Goal: Task Accomplishment & Management: Manage account settings

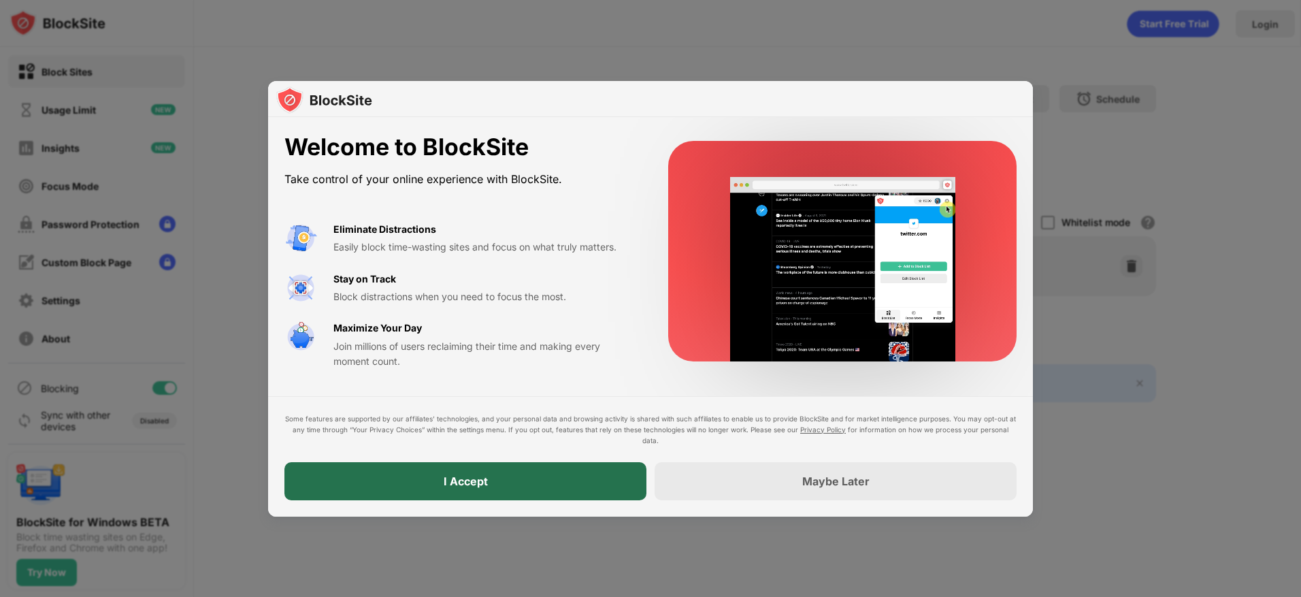
drag, startPoint x: 0, startPoint y: 0, endPoint x: 527, endPoint y: 483, distance: 715.4
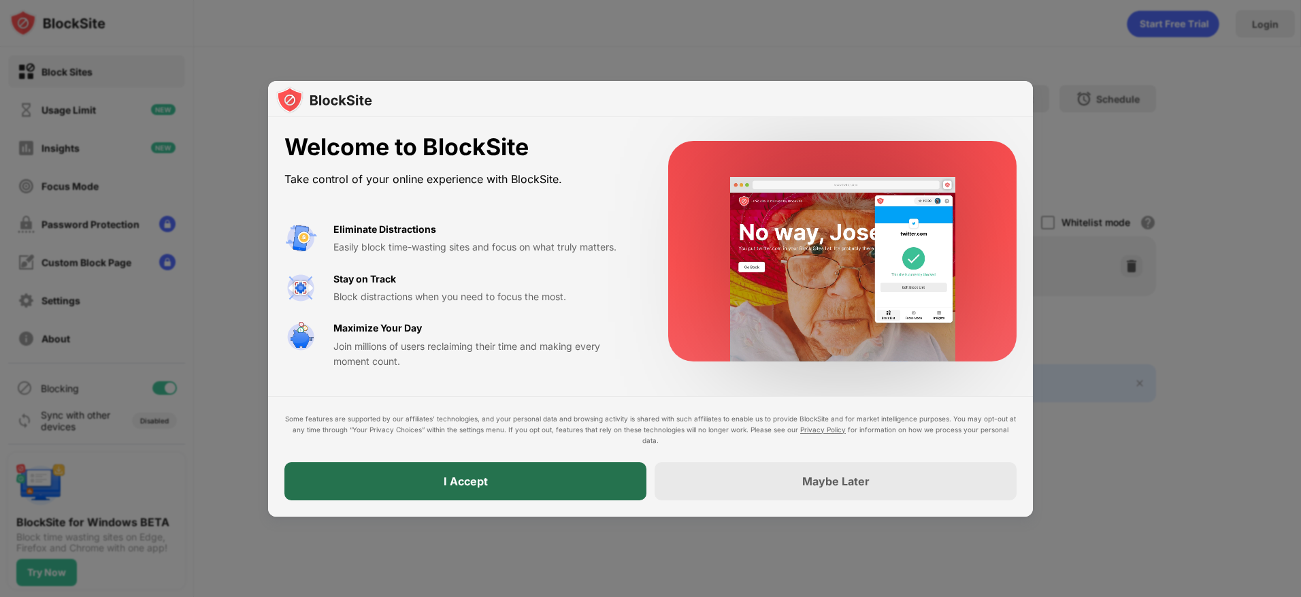
click at [527, 483] on div "I Accept" at bounding box center [465, 481] width 362 height 38
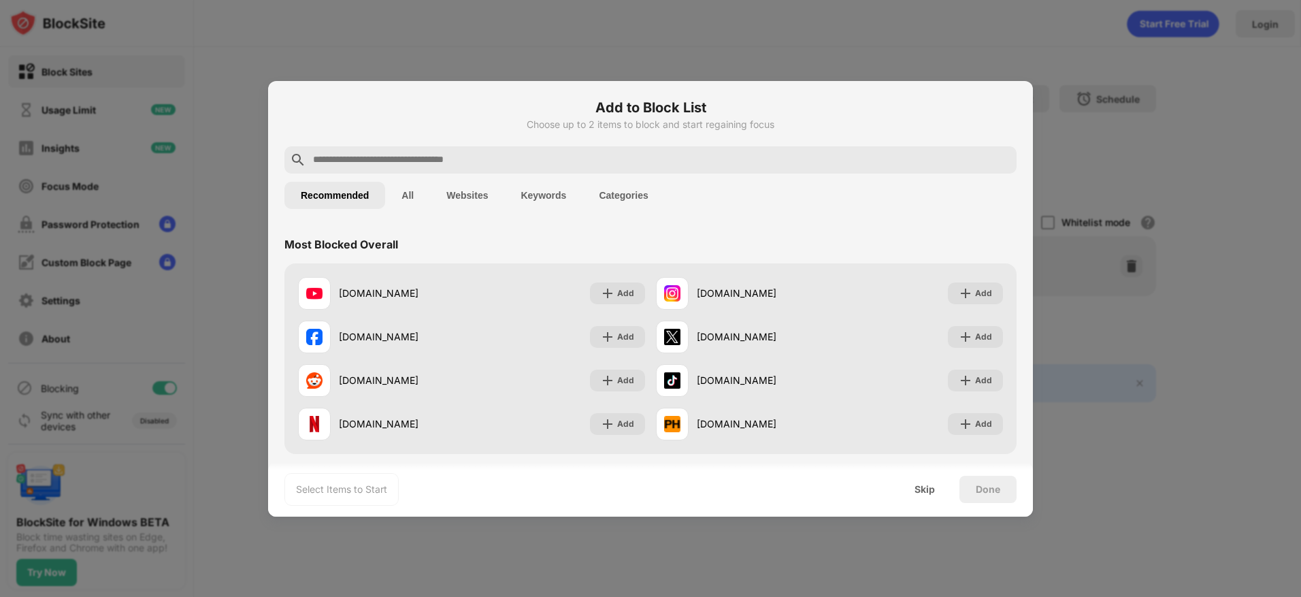
click at [520, 158] on input "text" at bounding box center [662, 160] width 700 height 16
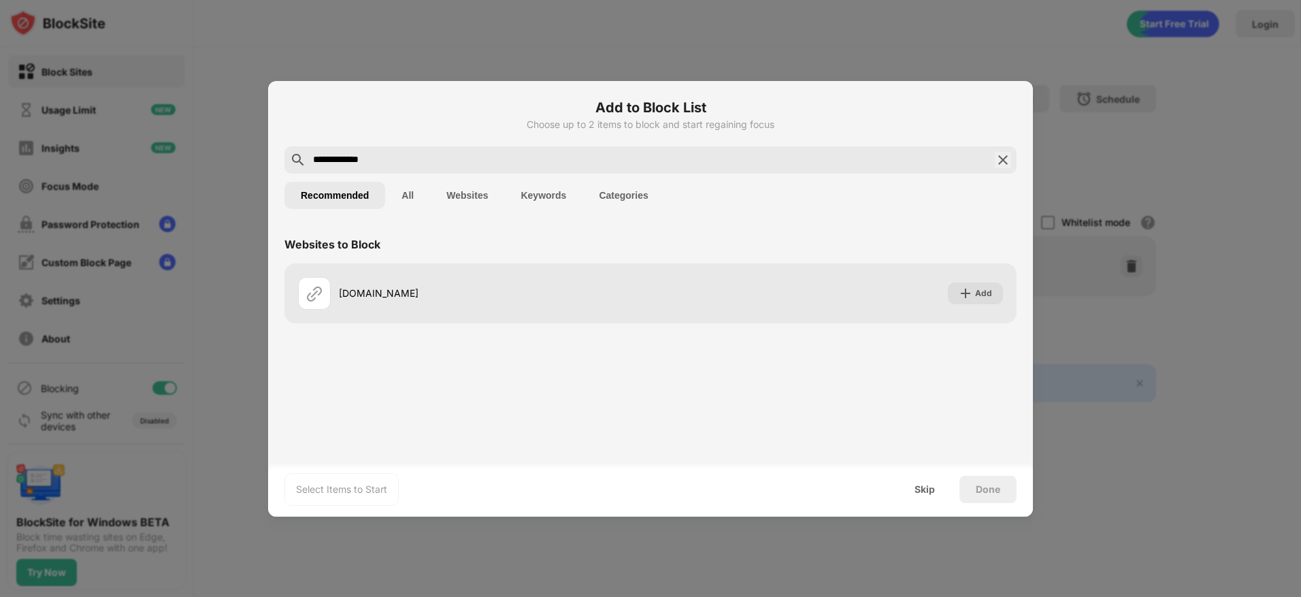
type input "**********"
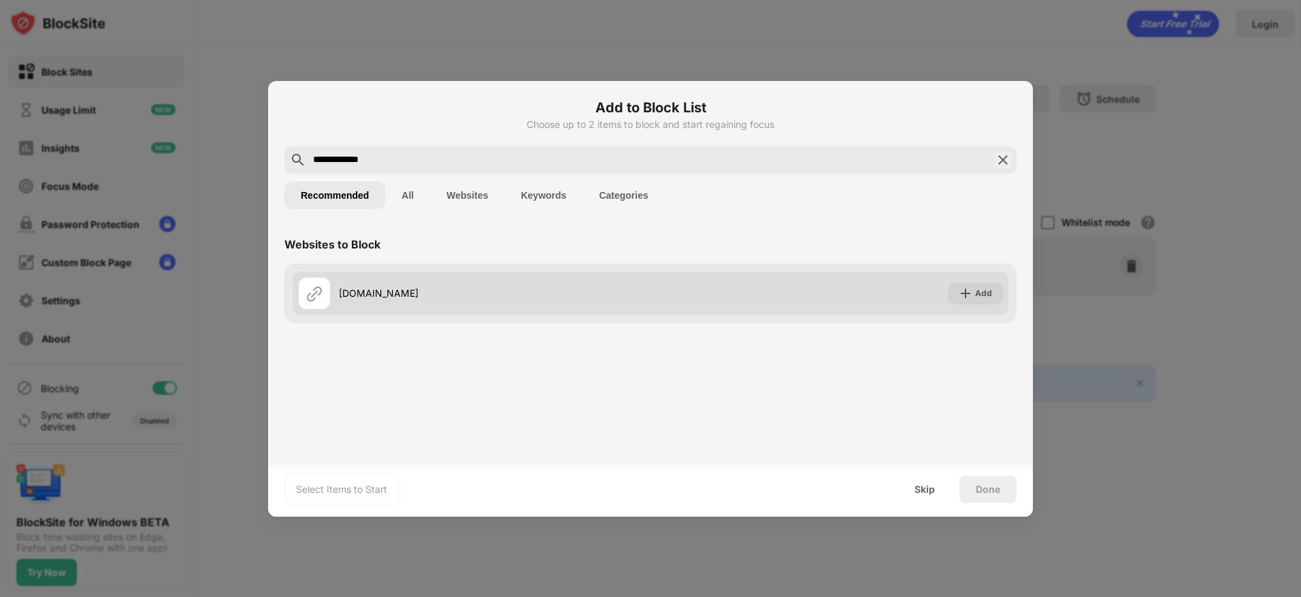
click at [474, 304] on div "perchance.com" at bounding box center [474, 293] width 353 height 33
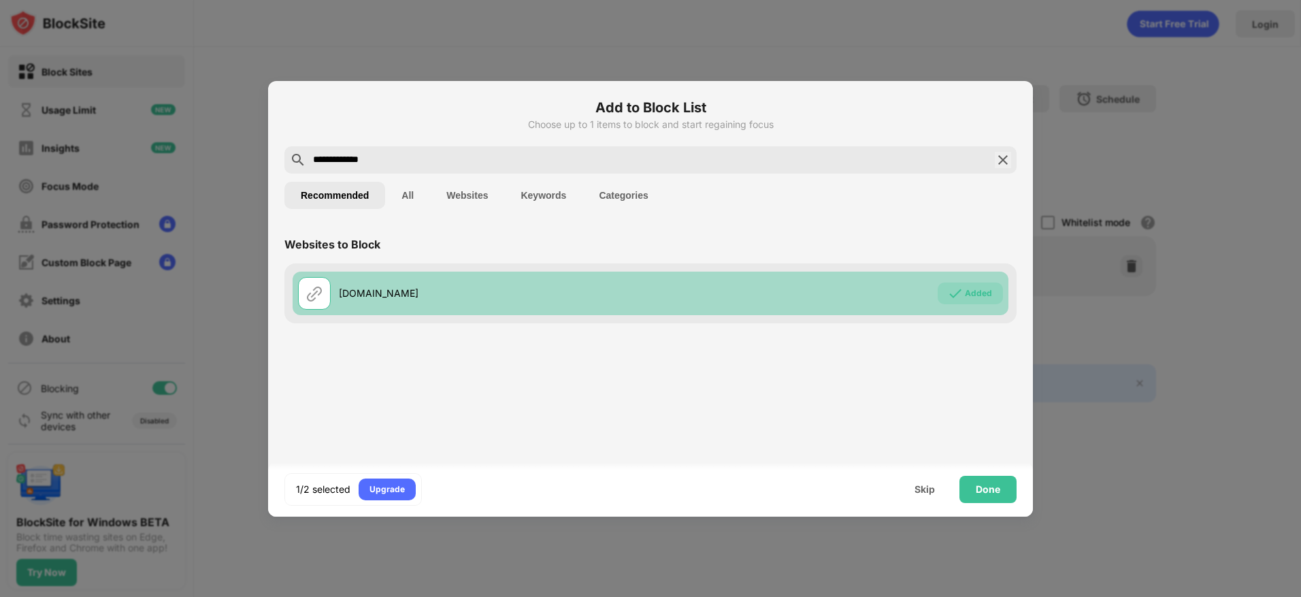
click at [483, 293] on div "perchance.com" at bounding box center [495, 293] width 312 height 14
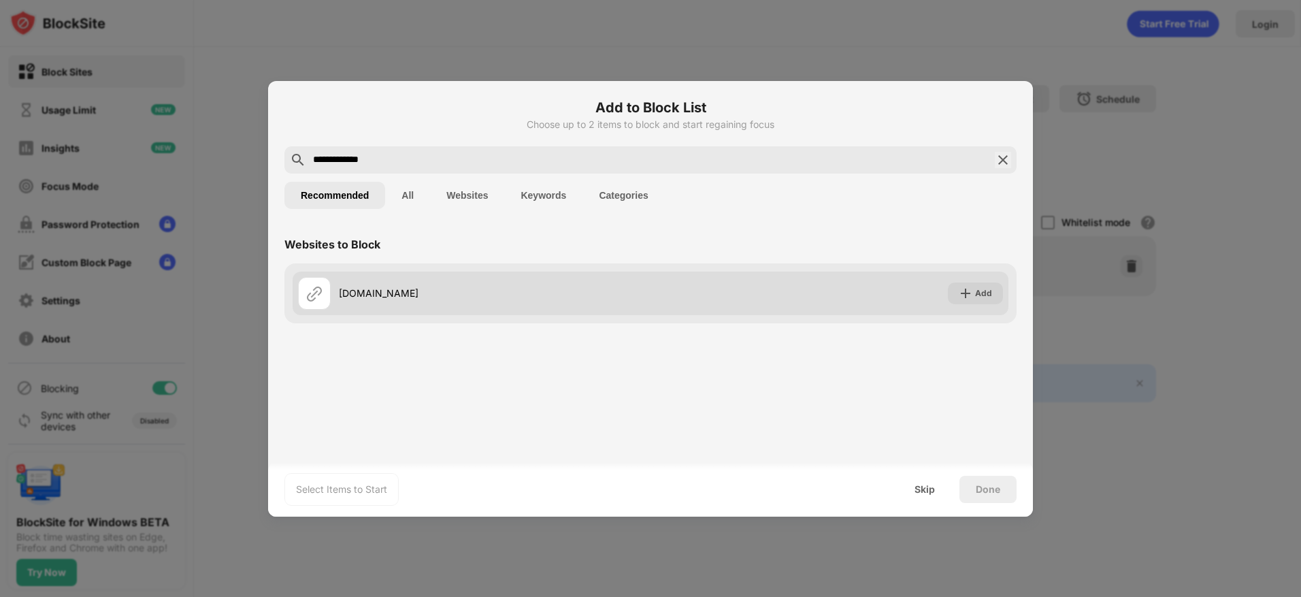
click at [753, 304] on div "perchance.com Add" at bounding box center [651, 294] width 716 height 44
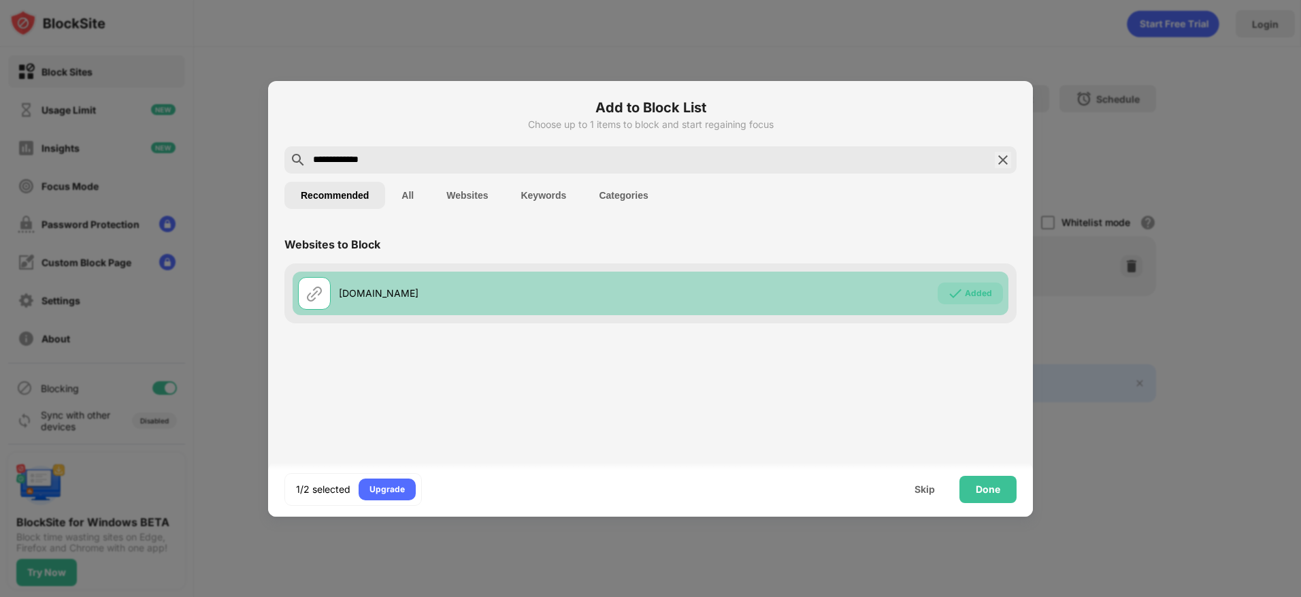
click at [753, 304] on div "perchance.com Added" at bounding box center [651, 294] width 716 height 44
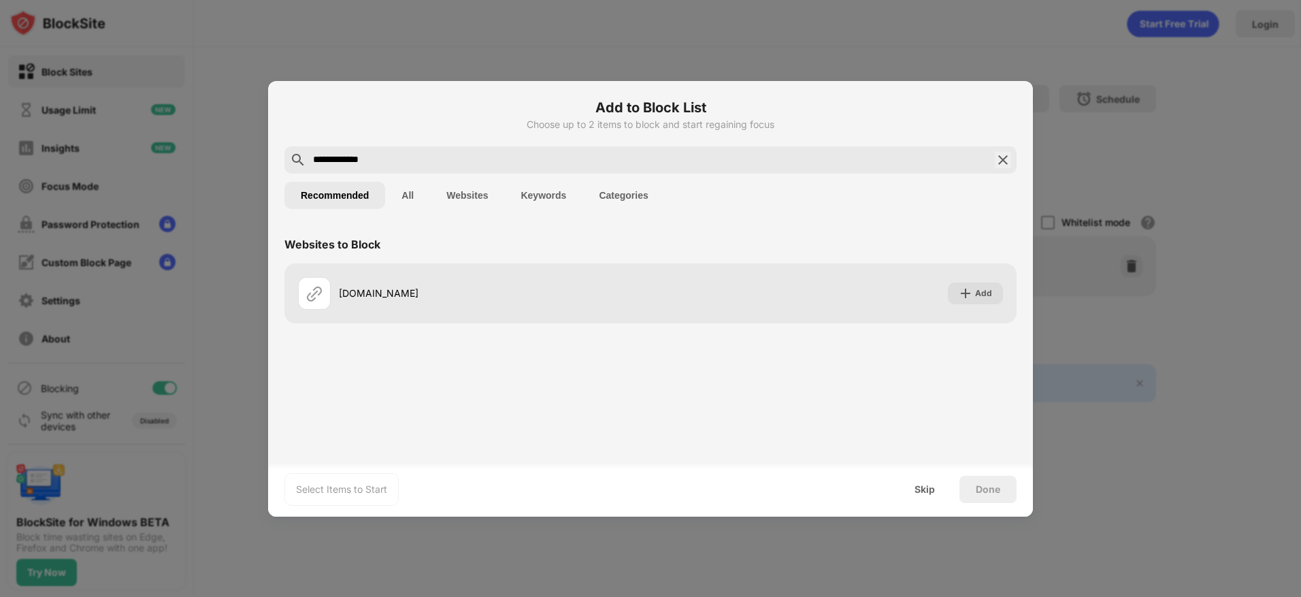
click at [1004, 147] on div "**********" at bounding box center [650, 159] width 732 height 27
click at [1003, 157] on img at bounding box center [1003, 160] width 16 height 16
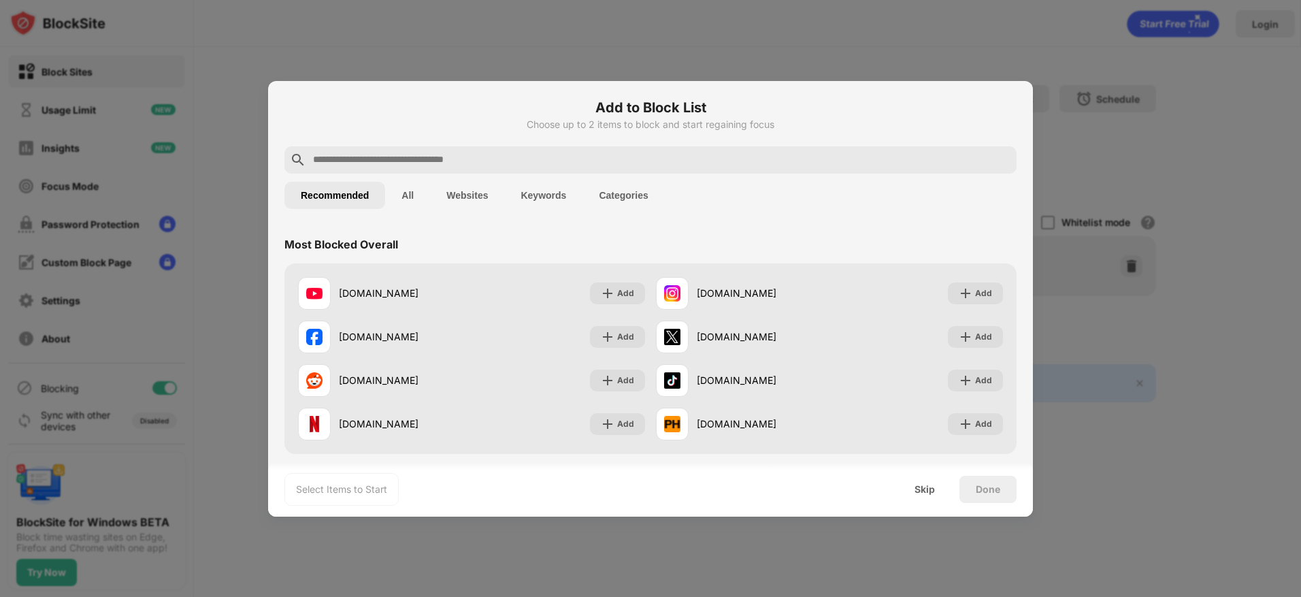
click at [836, 159] on input "text" at bounding box center [662, 160] width 700 height 16
paste input "**********"
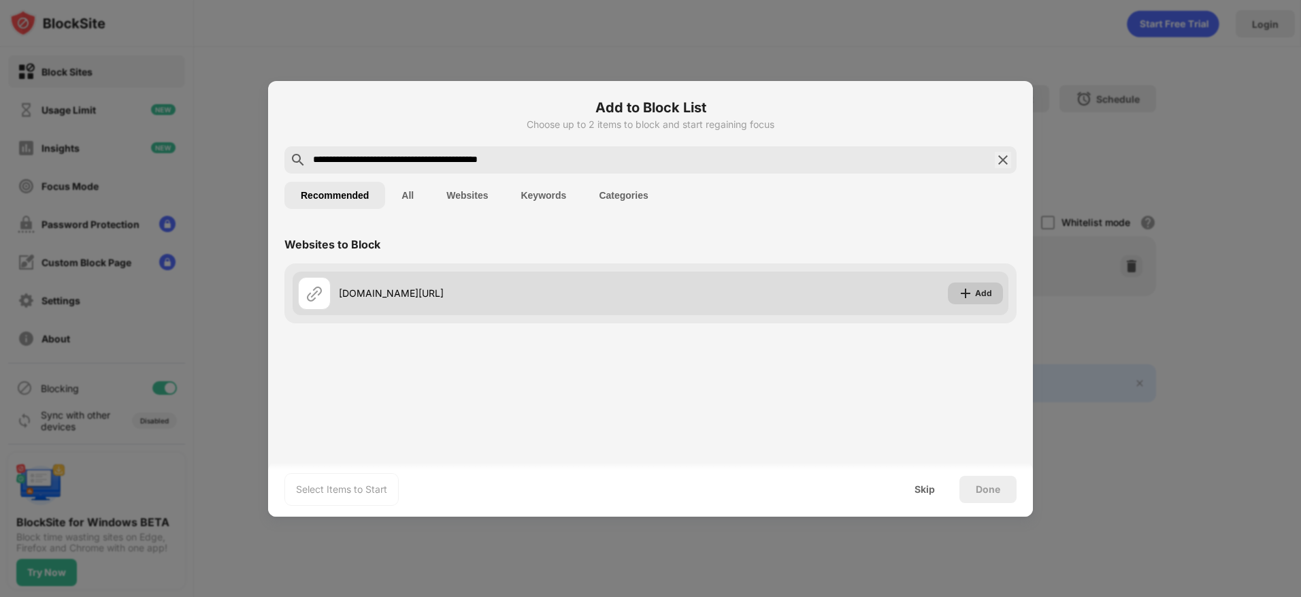
type input "**********"
click at [971, 287] on img at bounding box center [966, 294] width 14 height 14
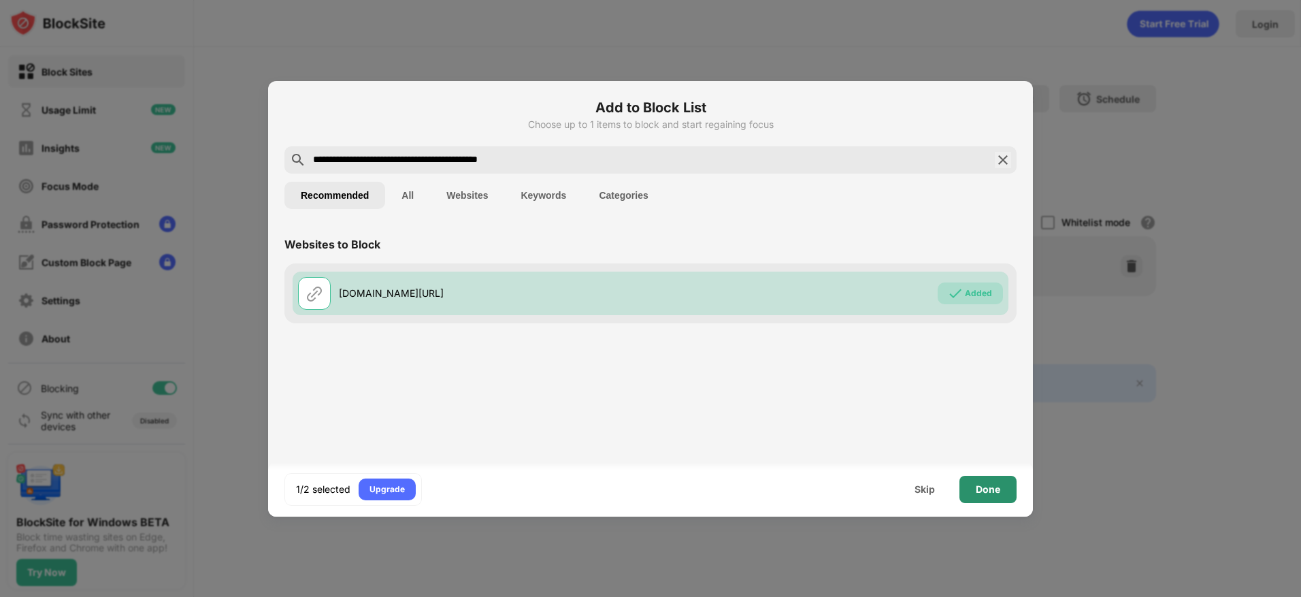
click at [996, 487] on div "Done" at bounding box center [988, 489] width 25 height 11
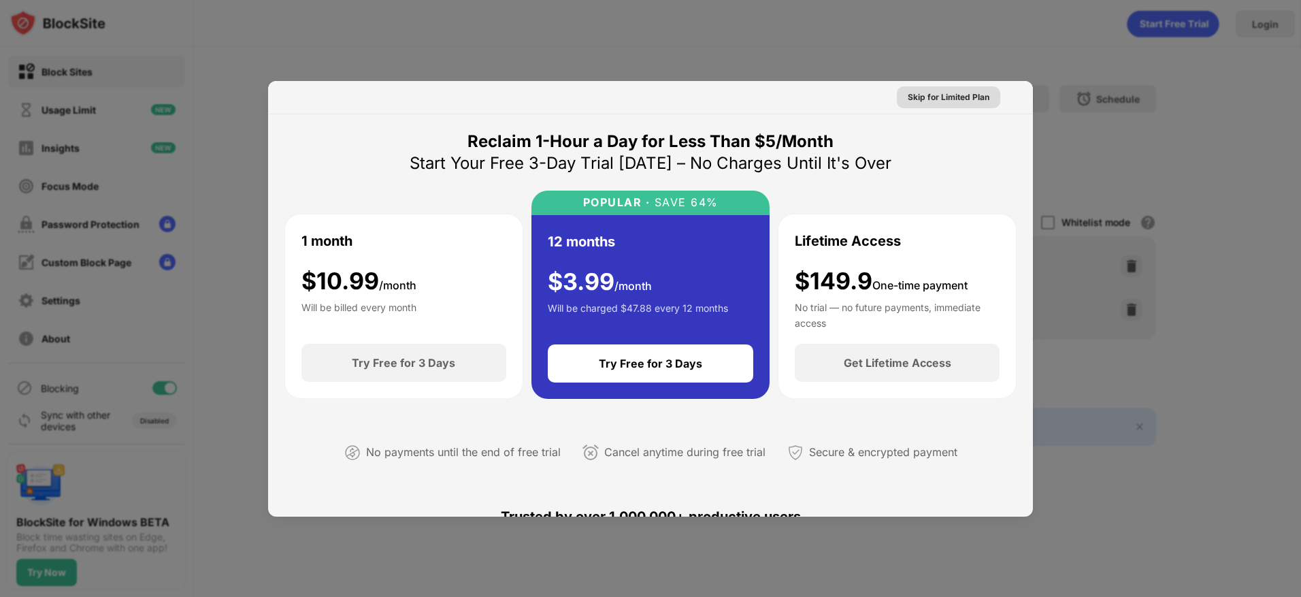
click at [912, 97] on div "Skip for Limited Plan" at bounding box center [949, 98] width 82 height 14
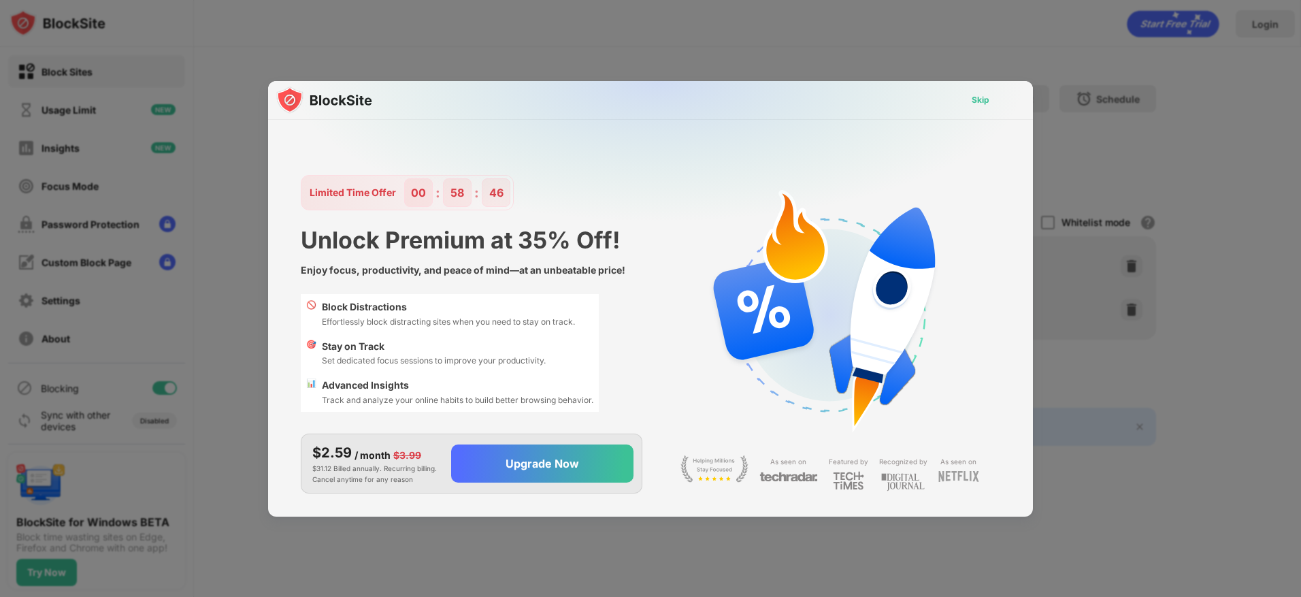
click at [972, 108] on div "Skip" at bounding box center [980, 100] width 39 height 22
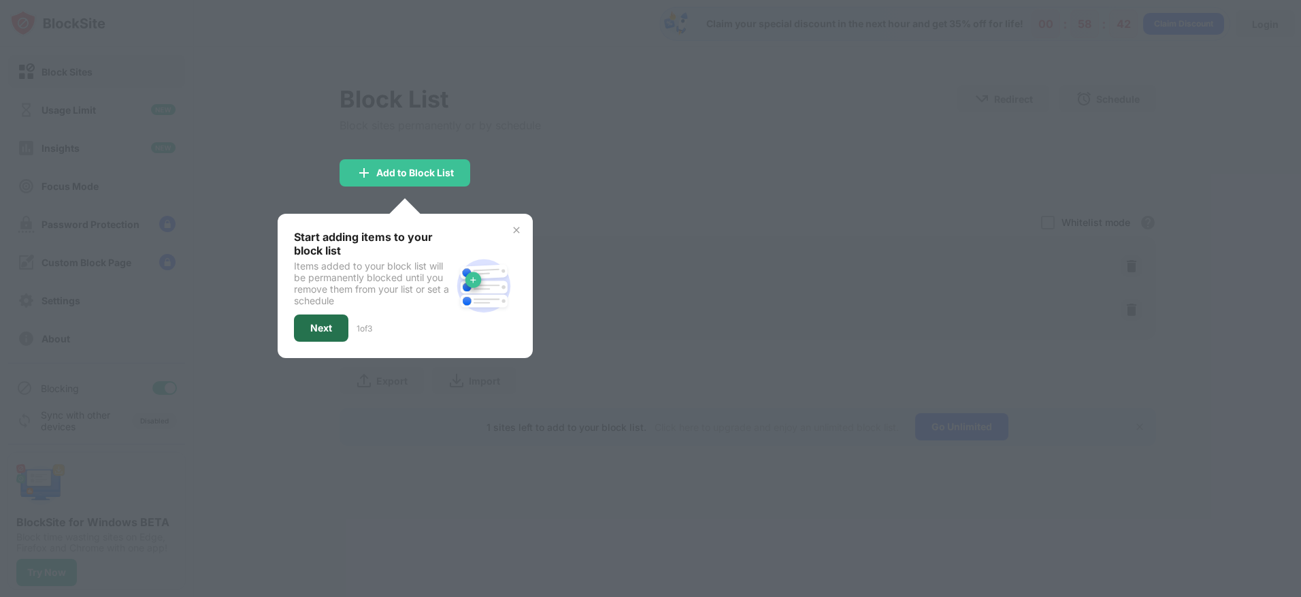
click at [326, 336] on div "Next" at bounding box center [321, 327] width 54 height 27
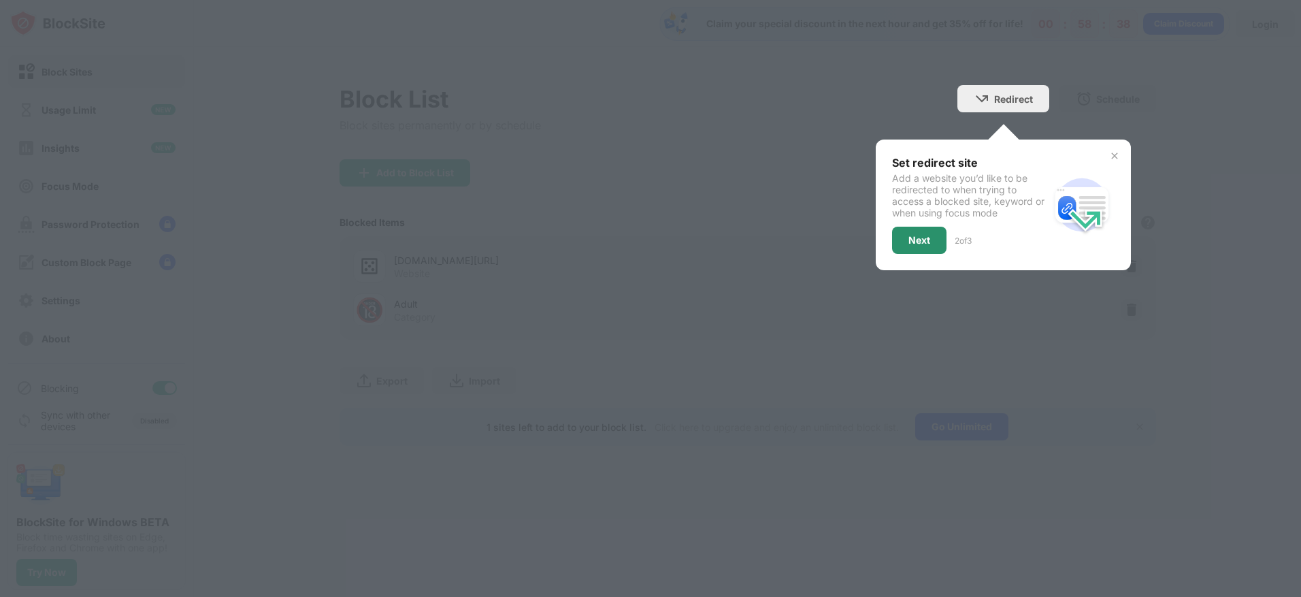
click at [929, 229] on div "Next" at bounding box center [919, 240] width 54 height 27
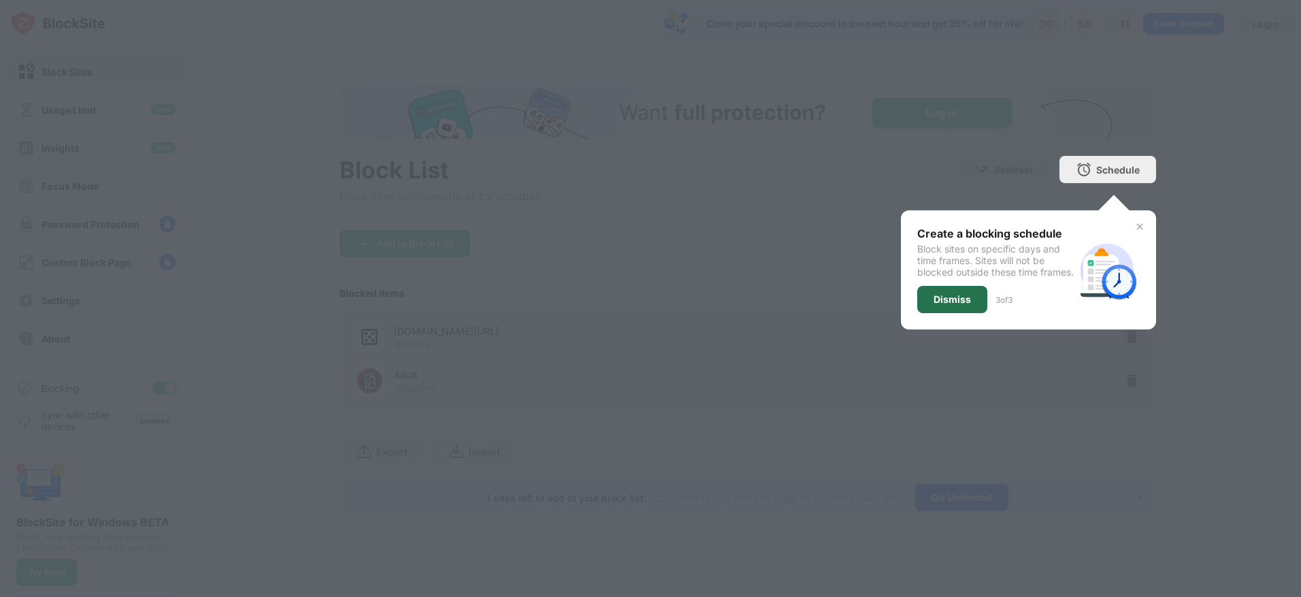
click at [945, 305] on div "Dismiss" at bounding box center [952, 299] width 37 height 11
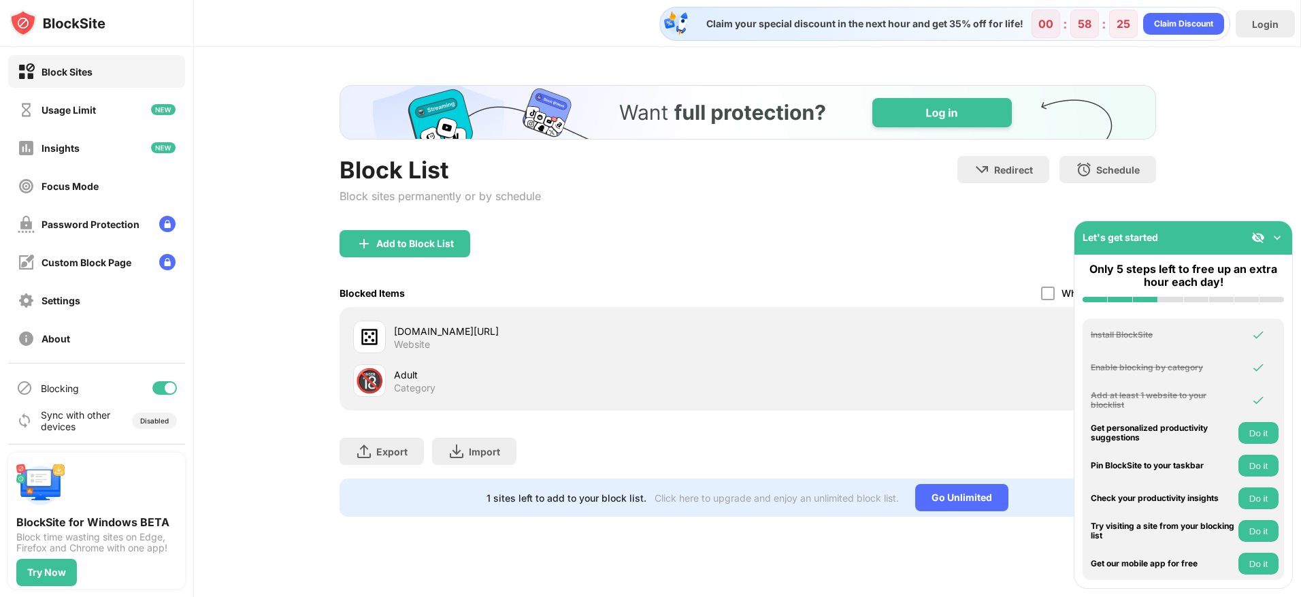
click at [949, 248] on div "Add to Block List" at bounding box center [748, 254] width 817 height 49
click at [1280, 233] on img at bounding box center [1278, 238] width 14 height 14
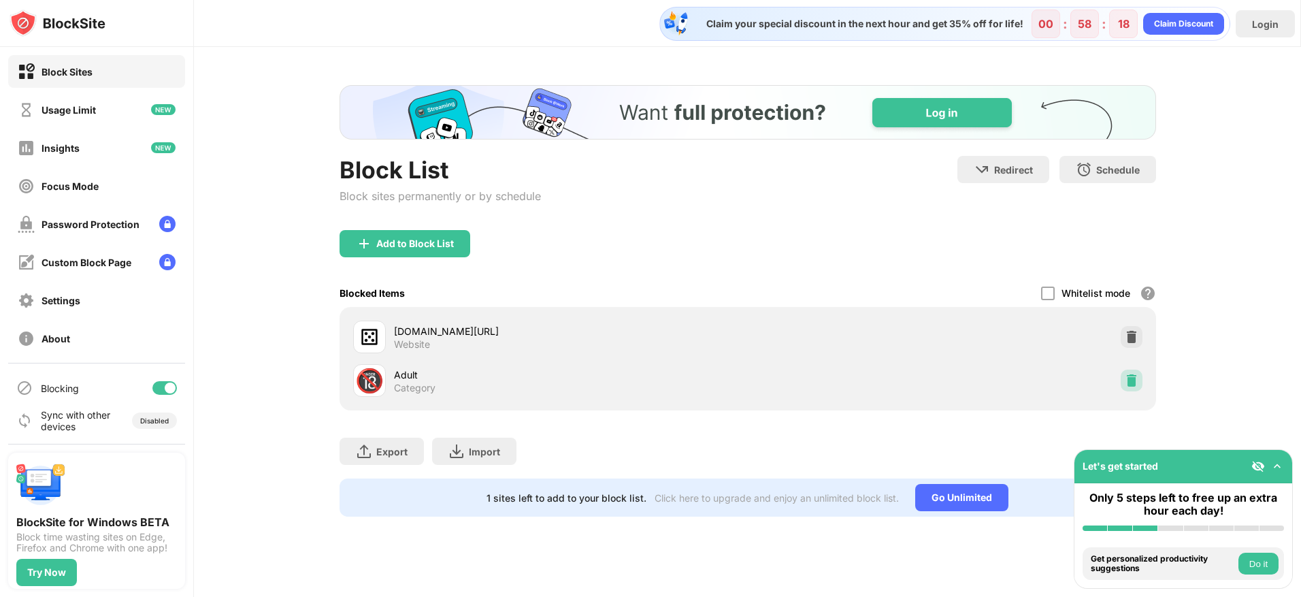
click at [1138, 380] on img at bounding box center [1132, 381] width 14 height 14
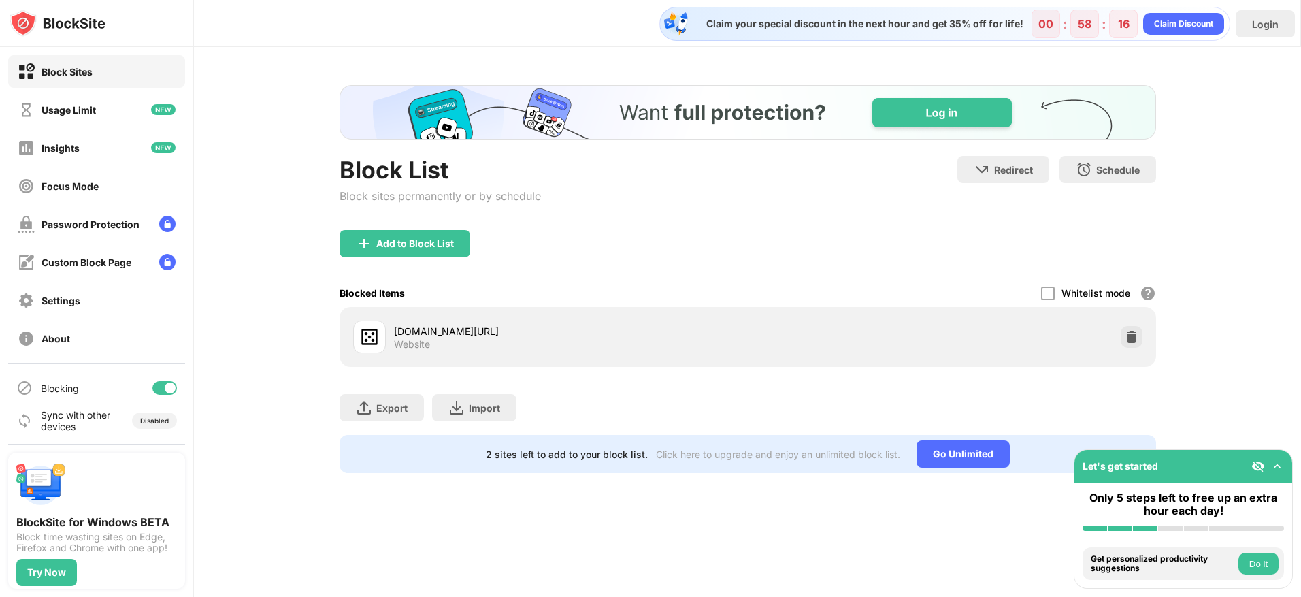
click at [679, 252] on div "Add to Block List" at bounding box center [748, 254] width 817 height 49
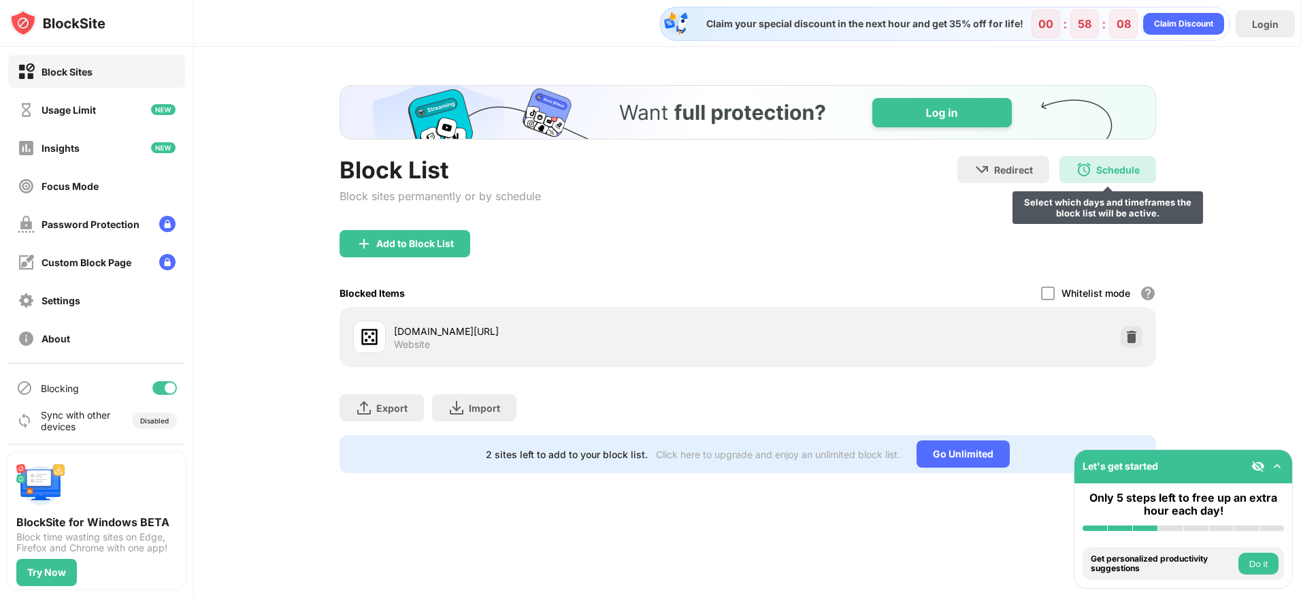
click at [1089, 163] on img at bounding box center [1084, 169] width 16 height 16
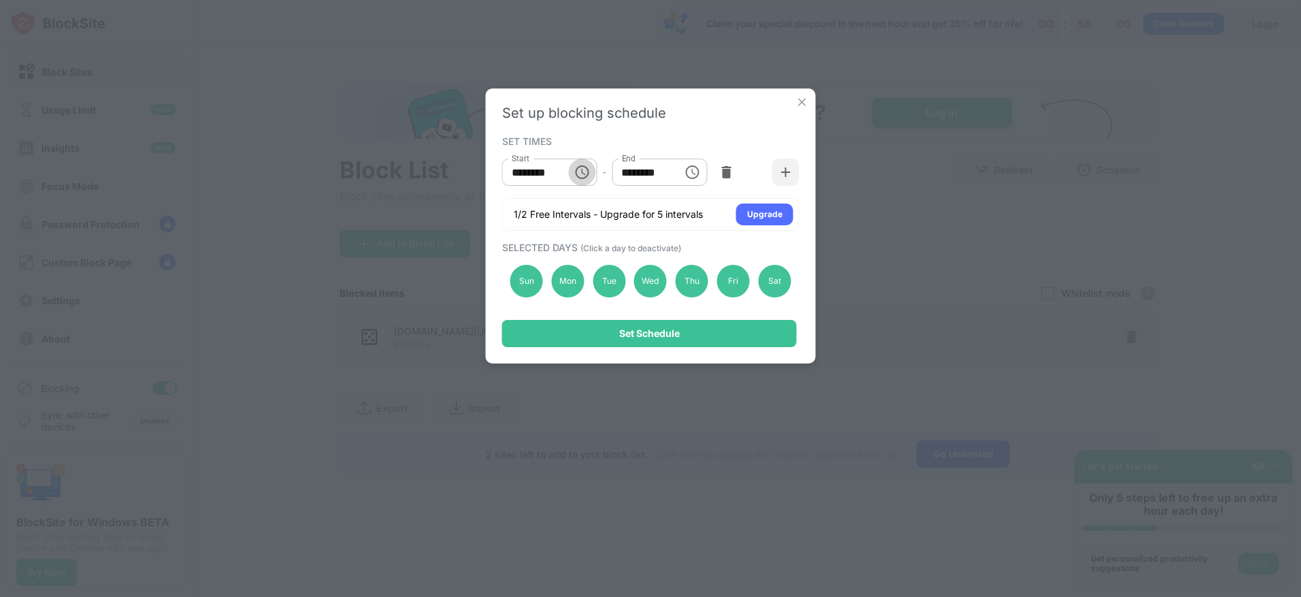
click at [590, 171] on icon "Choose time, selected time is 10:00 AM" at bounding box center [582, 172] width 16 height 16
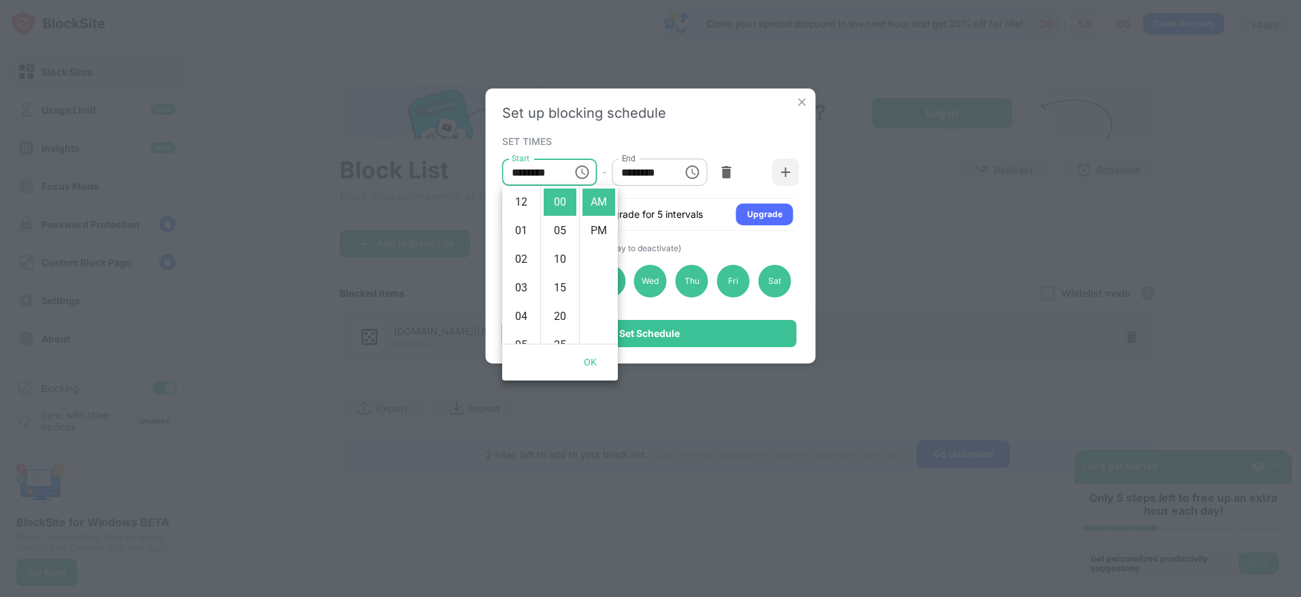
scroll to position [286, 0]
click at [606, 149] on div "SET TIMES Start ******** Start - End ******** End 1/2 Free Intervals - Upgrade …" at bounding box center [650, 181] width 297 height 99
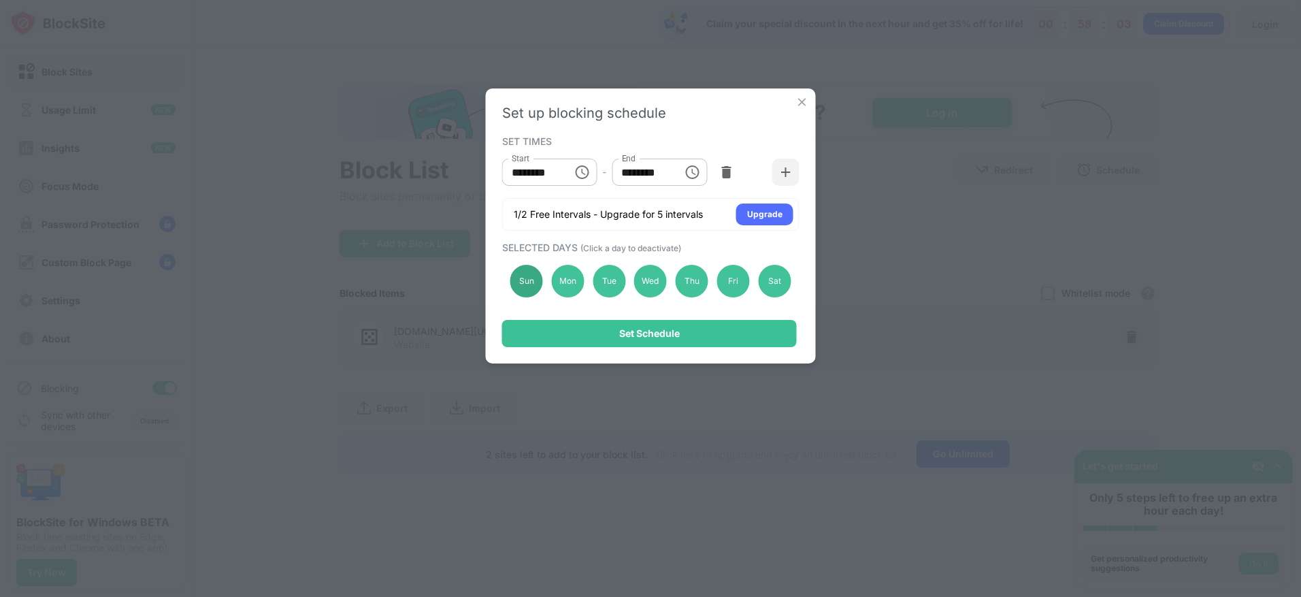
click at [530, 279] on div "Sun" at bounding box center [526, 281] width 33 height 33
click at [576, 278] on div "Mon" at bounding box center [567, 281] width 33 height 33
click at [615, 291] on div "Tue" at bounding box center [609, 281] width 33 height 33
click at [651, 282] on div "Wed" at bounding box center [650, 281] width 33 height 33
click at [696, 285] on div "Thu" at bounding box center [692, 281] width 33 height 33
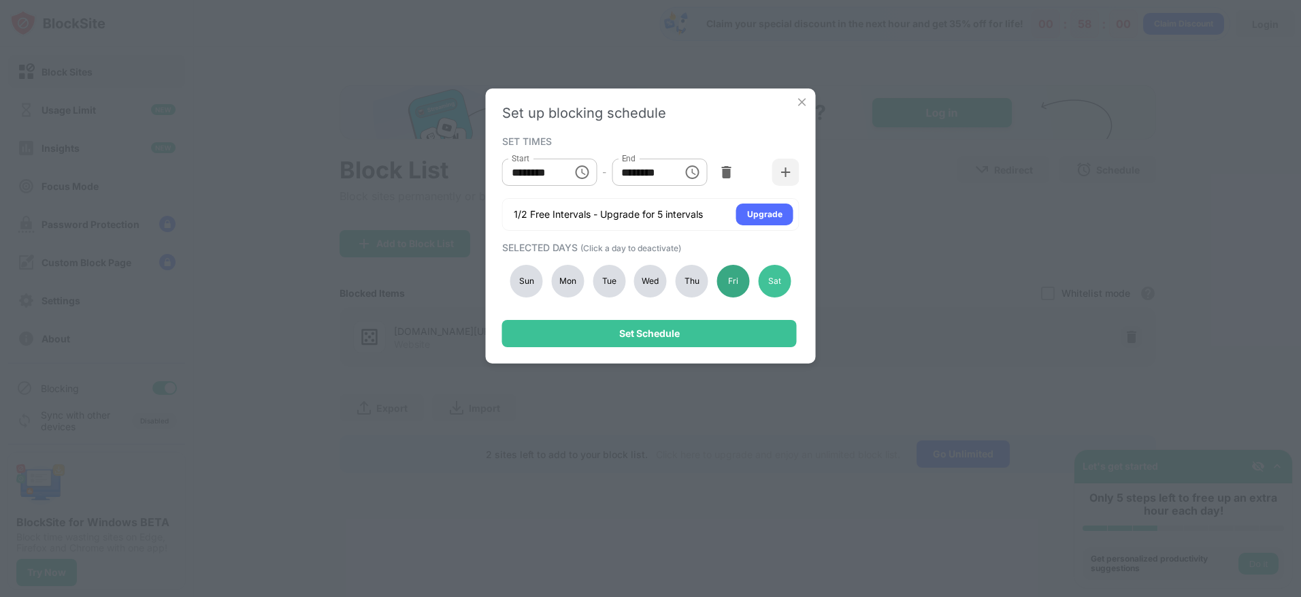
click at [732, 290] on div "Fri" at bounding box center [733, 281] width 33 height 33
click at [761, 287] on div "Sat" at bounding box center [774, 281] width 33 height 33
click at [587, 173] on icon "Choose time, selected time is 10:00 AM" at bounding box center [582, 172] width 16 height 16
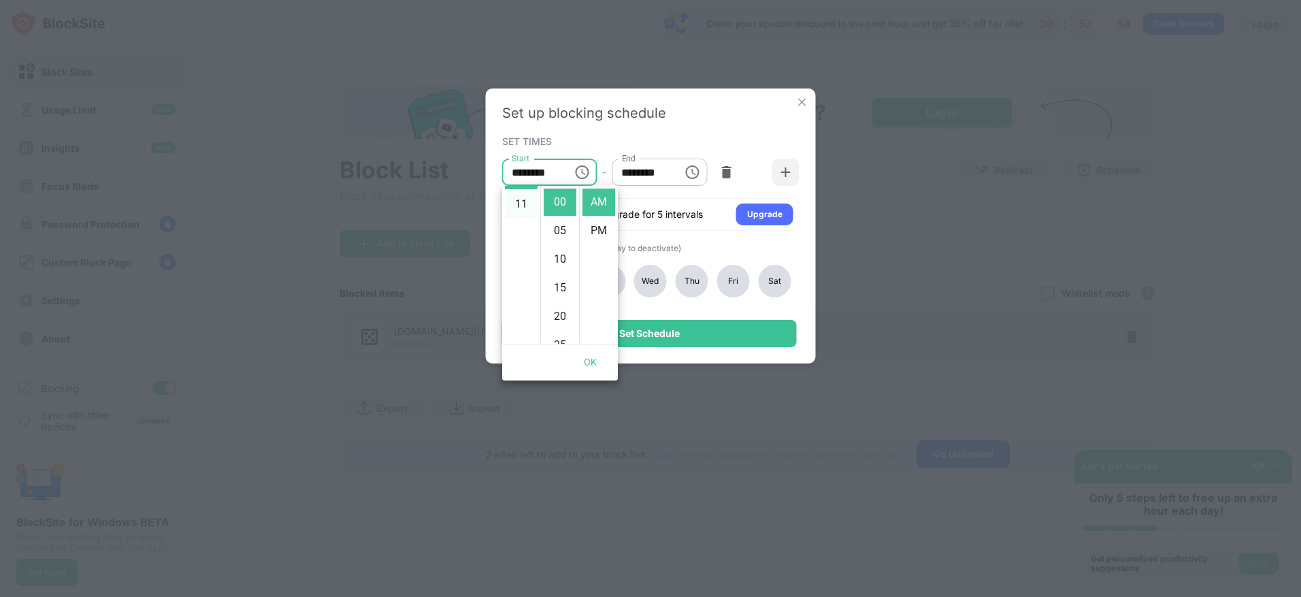
scroll to position [0, 0]
click at [523, 204] on li "12" at bounding box center [521, 202] width 33 height 27
type input "********"
click at [692, 173] on icon "Choose time, selected time is 1:00 PM" at bounding box center [693, 172] width 4 height 6
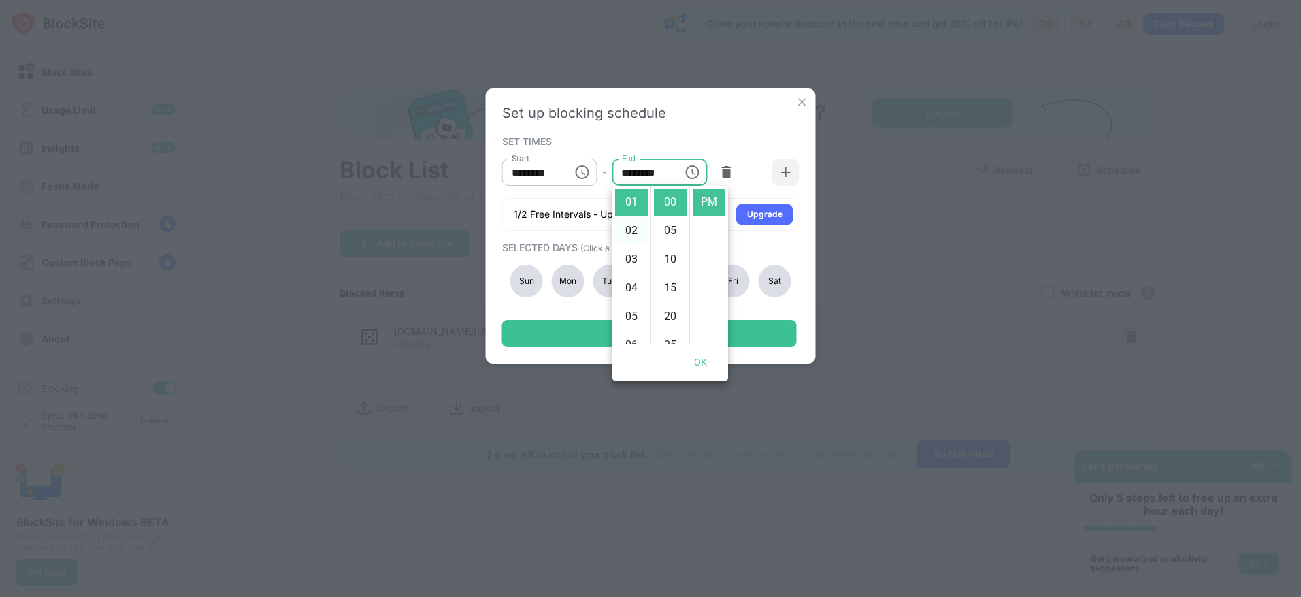
scroll to position [314, 0]
click at [635, 205] on li "11" at bounding box center [631, 202] width 33 height 27
click at [677, 205] on li "55" at bounding box center [670, 202] width 33 height 27
click at [632, 203] on li "12" at bounding box center [631, 202] width 33 height 27
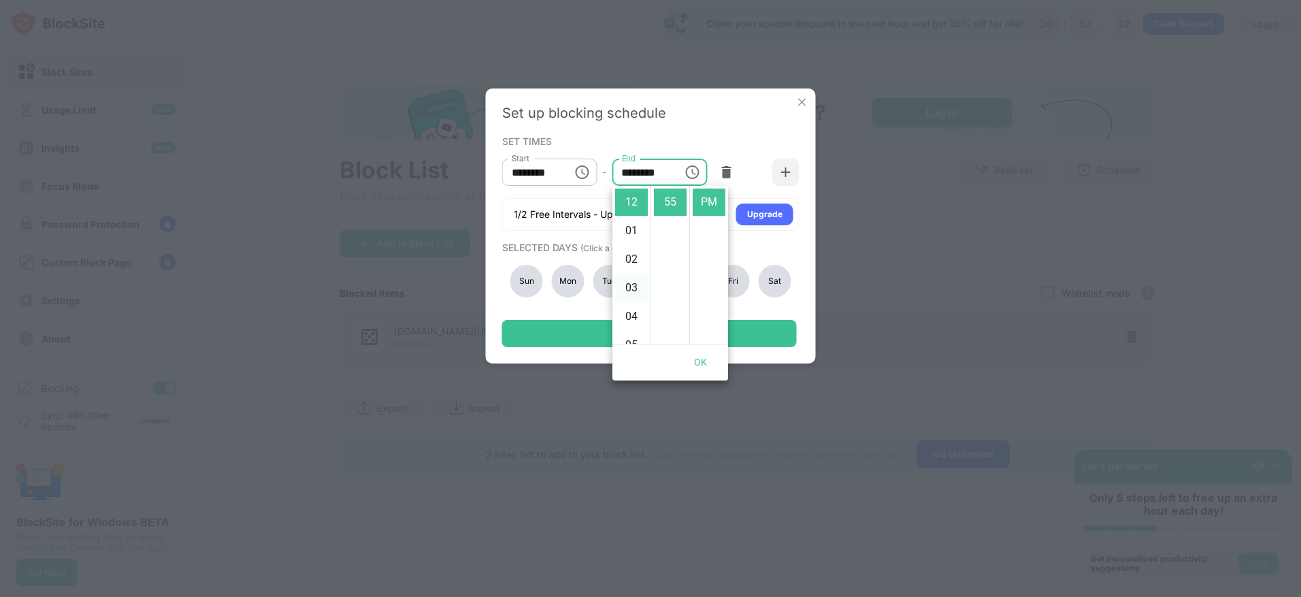
scroll to position [314, 0]
click at [635, 199] on li "11" at bounding box center [631, 202] width 33 height 27
type input "********"
click at [696, 135] on div "SET TIMES Start ******** Start - End ******** End 1/2 Free Intervals - Upgrade …" at bounding box center [650, 181] width 297 height 99
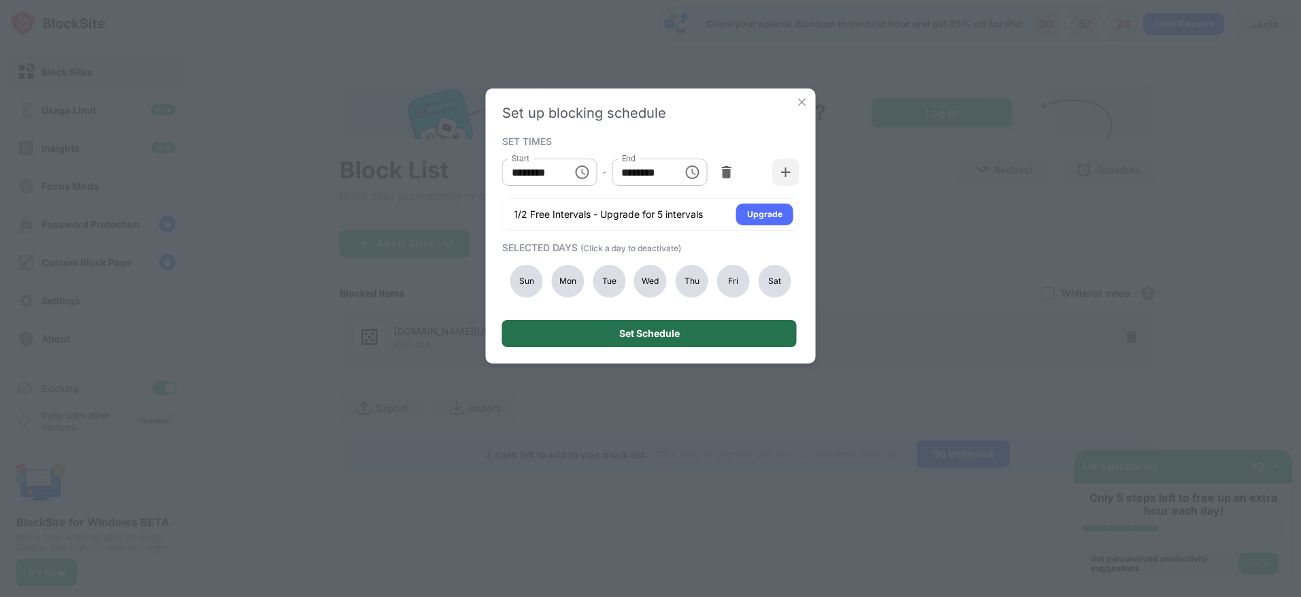
click at [731, 324] on div "Set Schedule" at bounding box center [649, 333] width 295 height 27
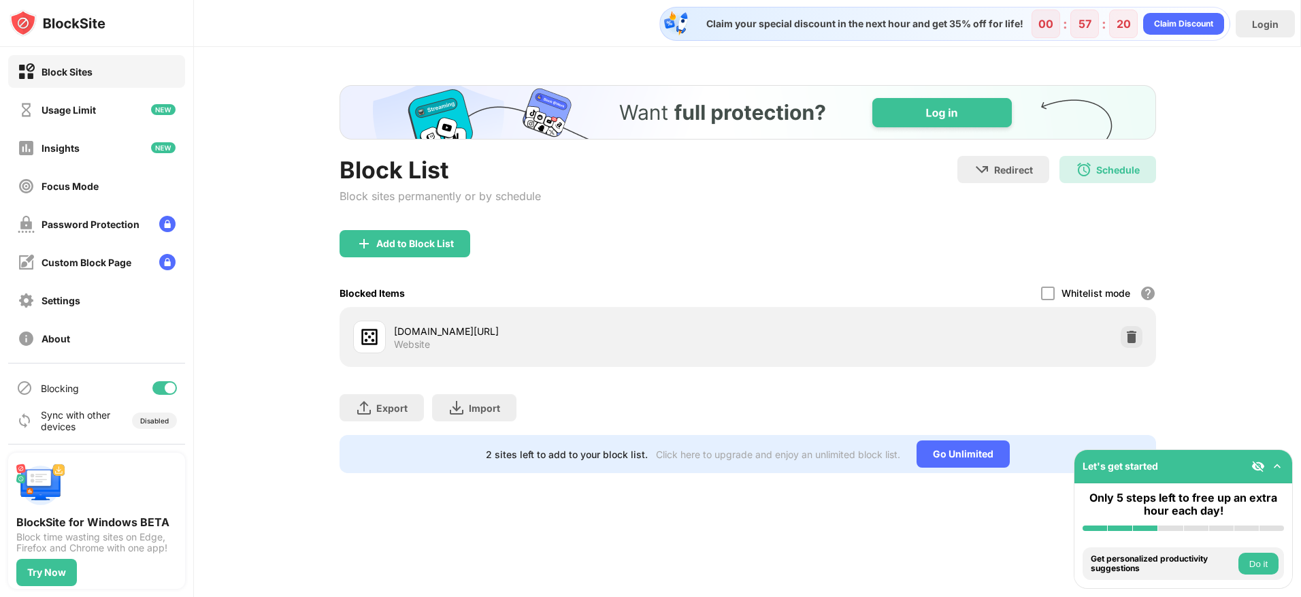
scroll to position [0, 0]
click at [1263, 561] on button "Do it" at bounding box center [1259, 564] width 40 height 22
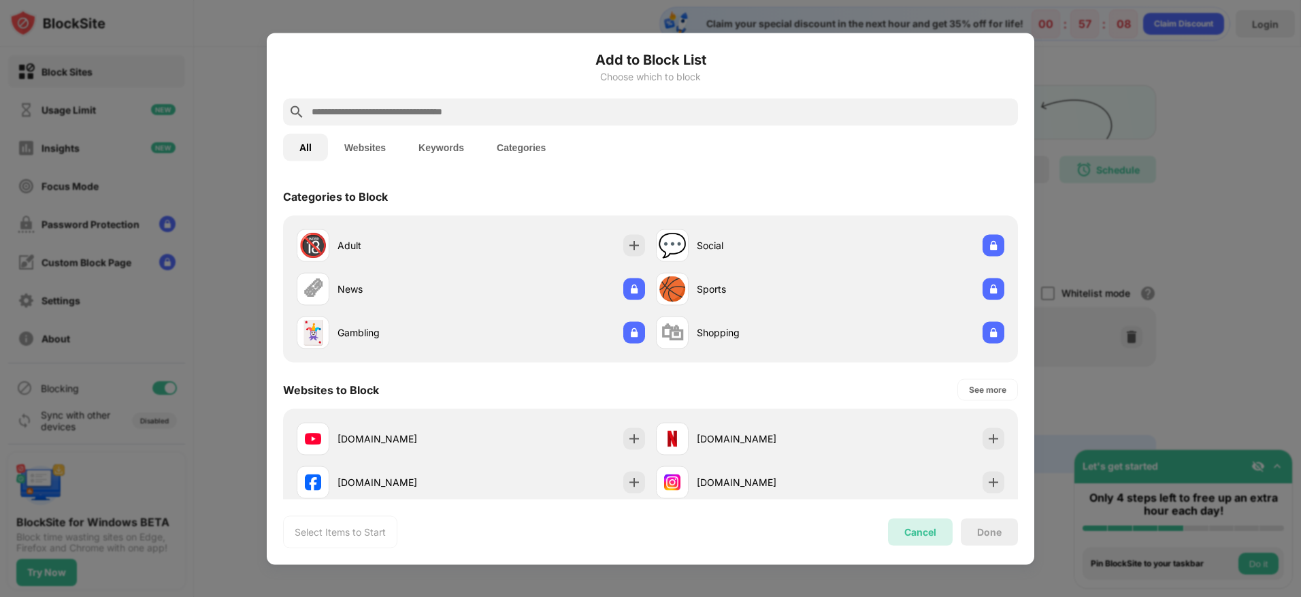
click at [913, 519] on div "Cancel" at bounding box center [920, 531] width 65 height 27
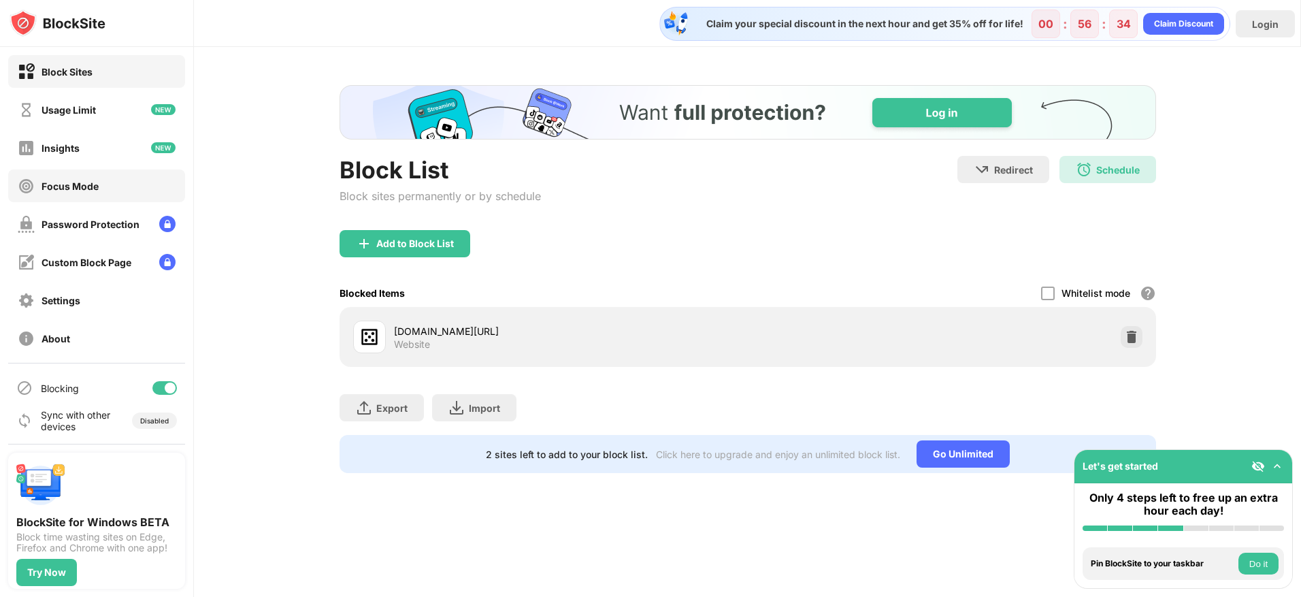
scroll to position [1, 0]
click at [122, 235] on div "Password Protection" at bounding box center [96, 222] width 177 height 33
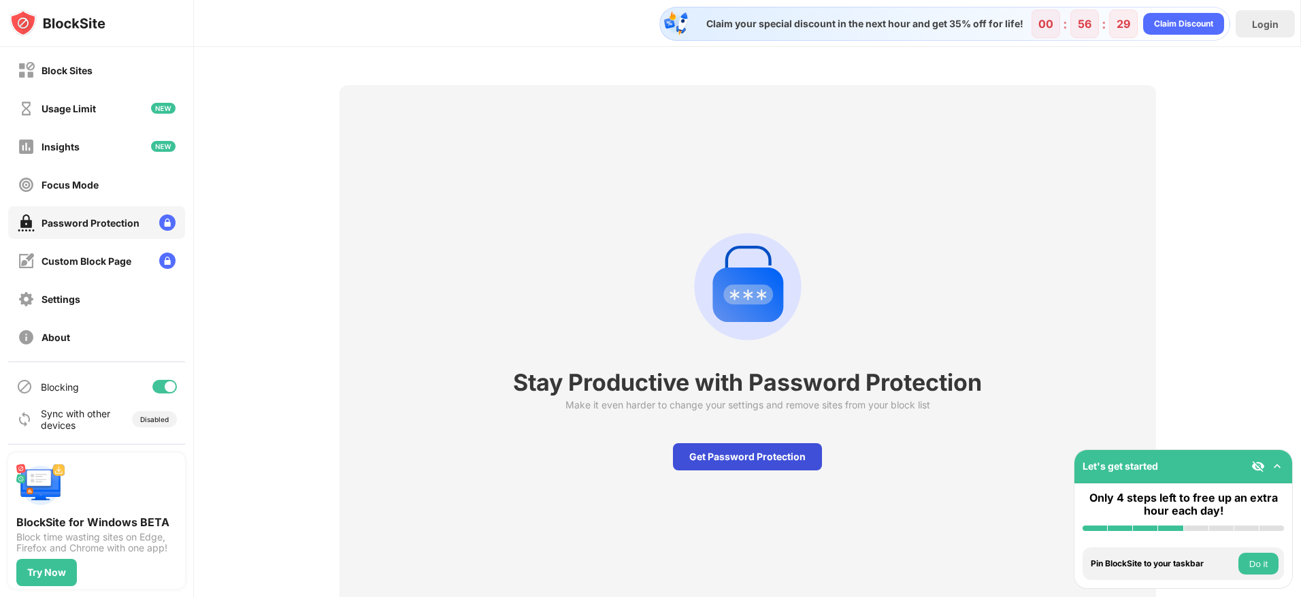
click at [729, 466] on div "Get Password Protection" at bounding box center [747, 456] width 149 height 27
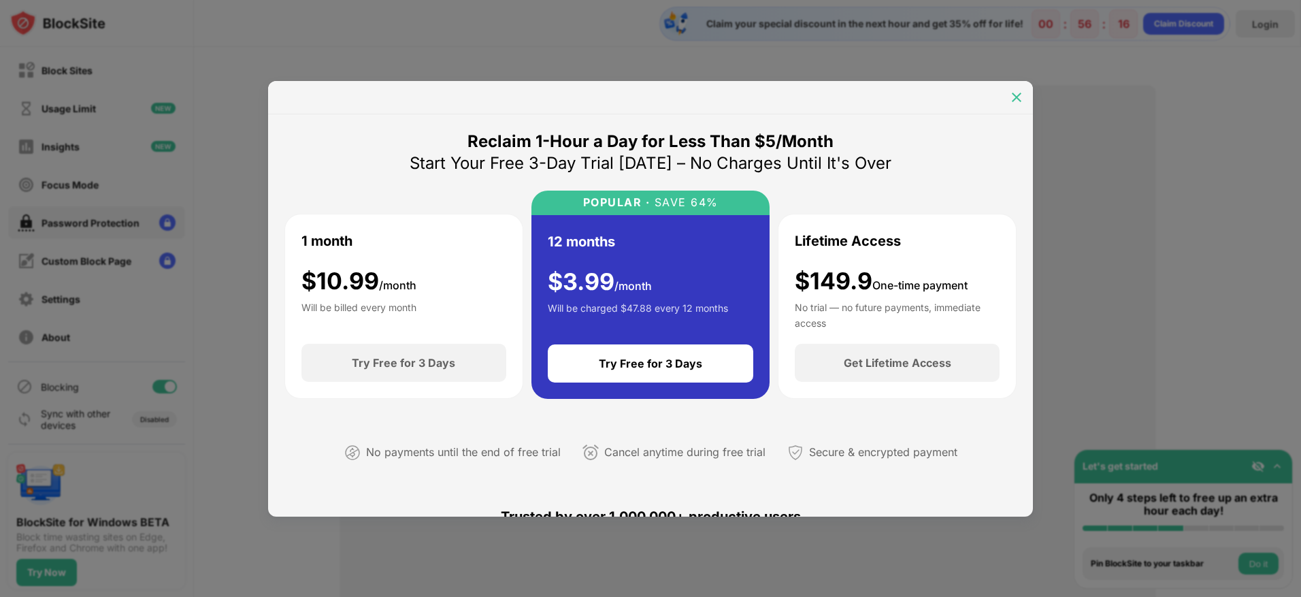
click at [1020, 99] on img at bounding box center [1017, 98] width 14 height 14
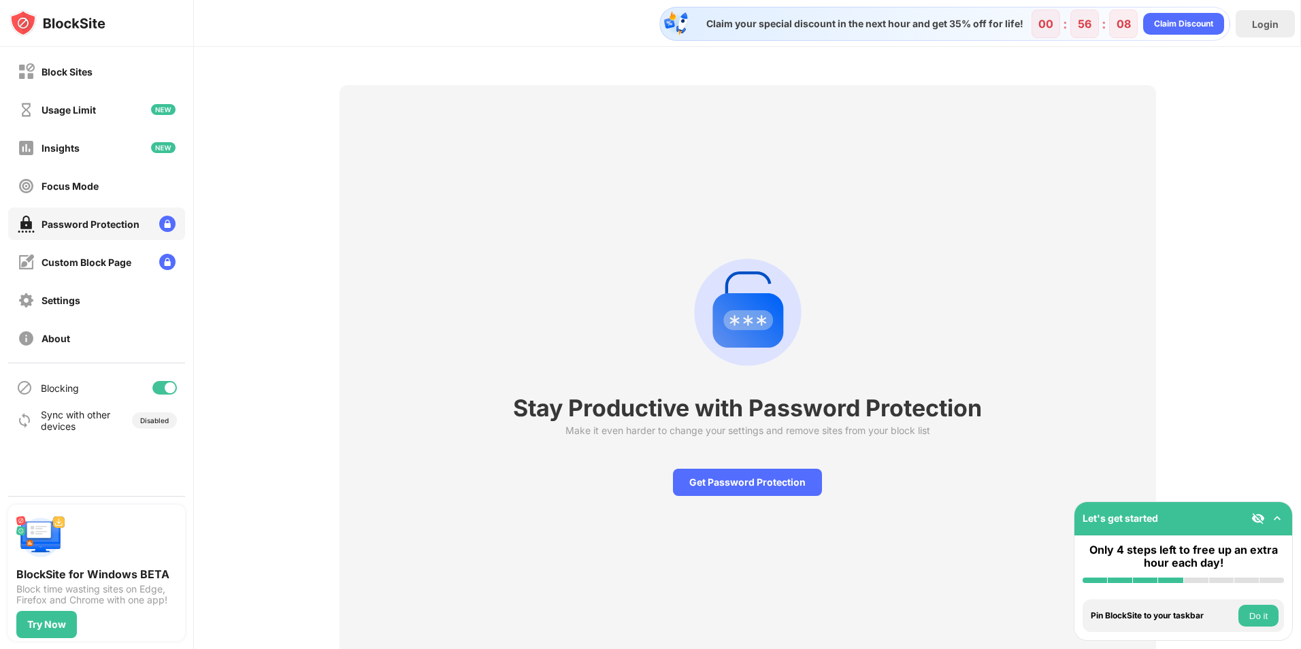
click at [165, 383] on div at bounding box center [164, 388] width 25 height 14
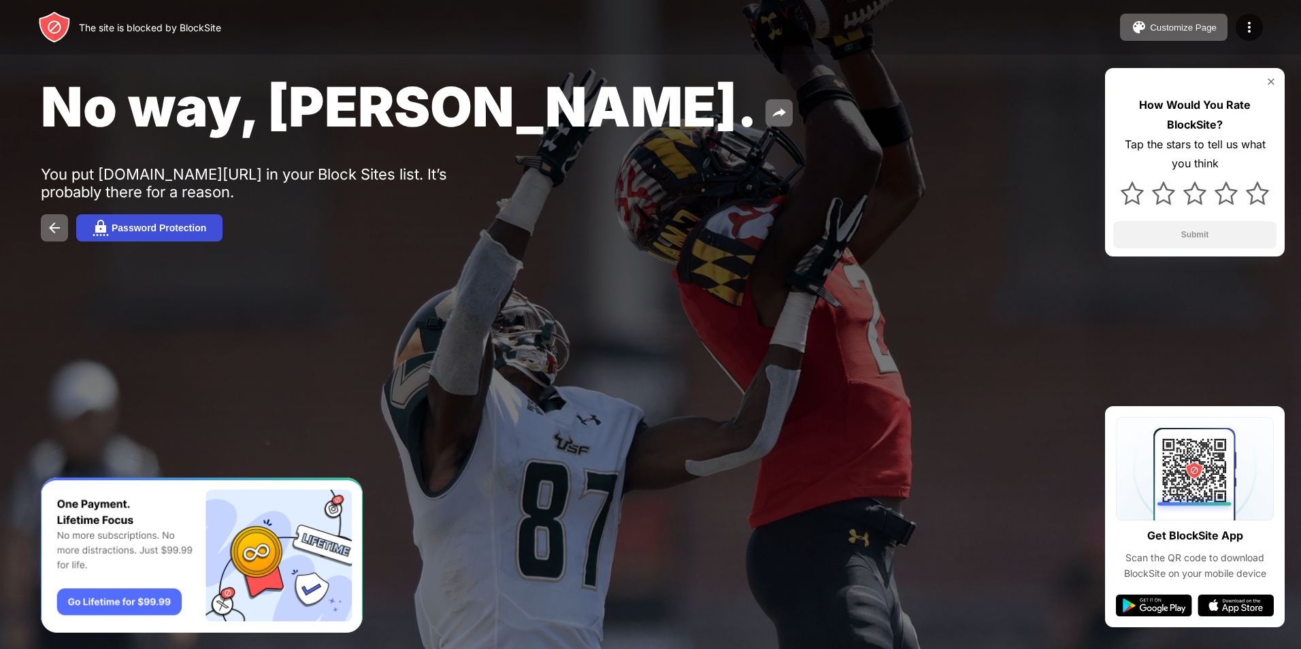
click at [178, 223] on div "Password Protection" at bounding box center [159, 228] width 95 height 11
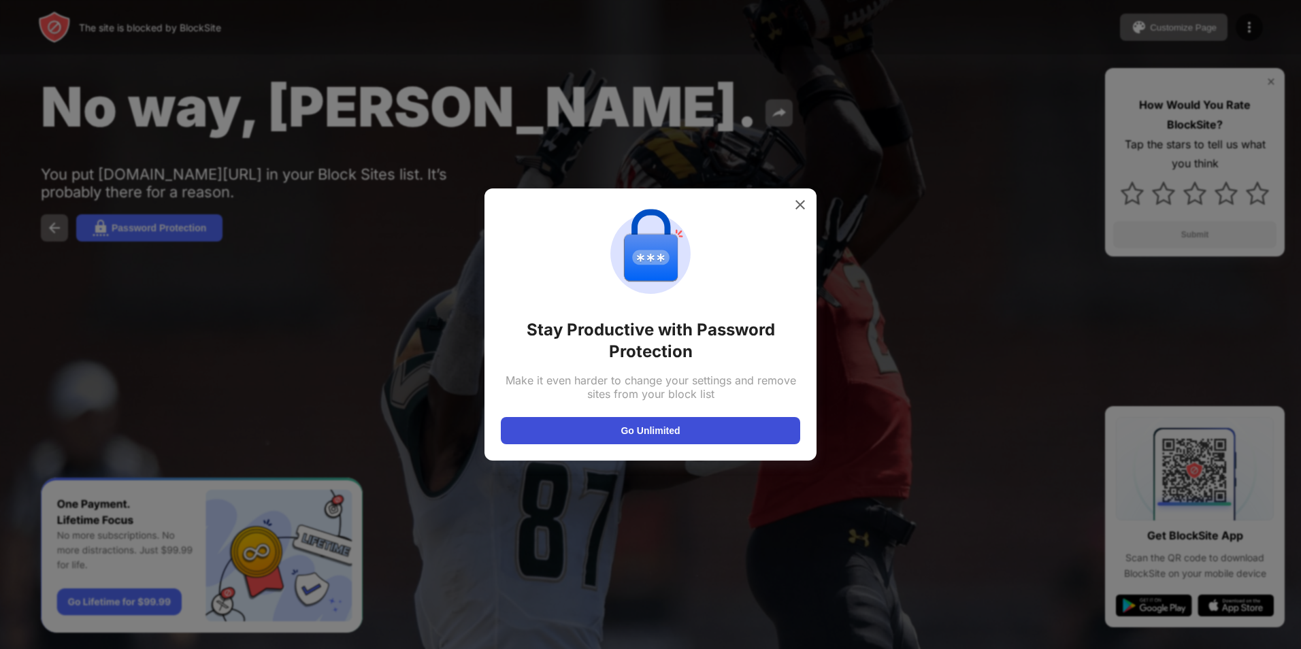
click at [626, 433] on button "Go Unlimited" at bounding box center [650, 430] width 299 height 27
